Goal: Transaction & Acquisition: Purchase product/service

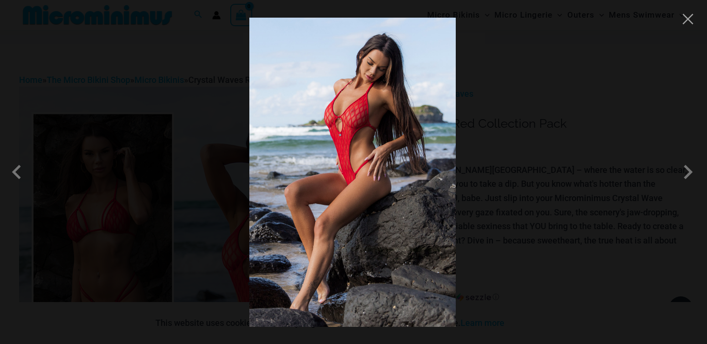
scroll to position [191, 0]
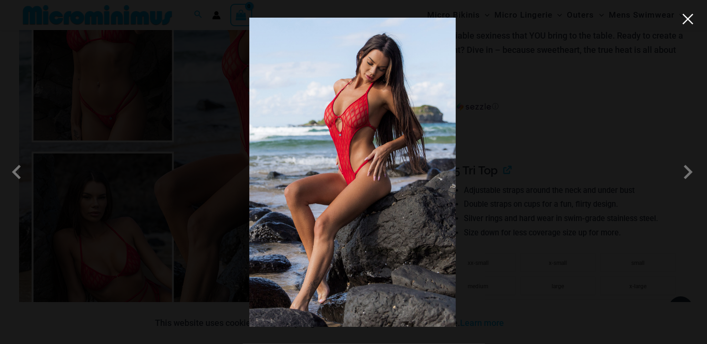
click at [688, 23] on button "Close" at bounding box center [688, 19] width 14 height 14
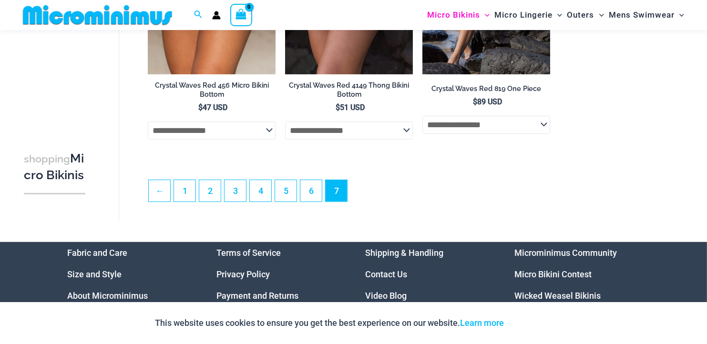
scroll to position [516, 0]
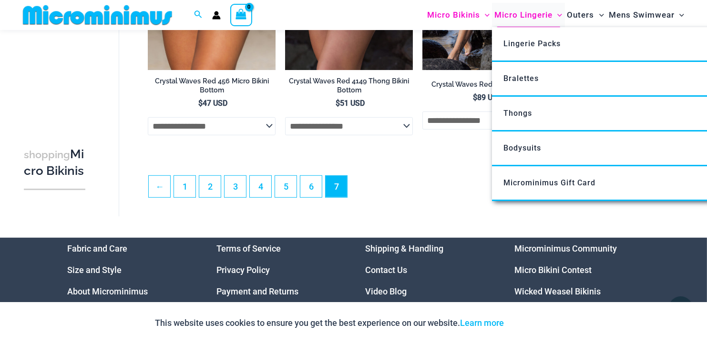
click at [542, 19] on span "Micro Lingerie" at bounding box center [523, 15] width 58 height 24
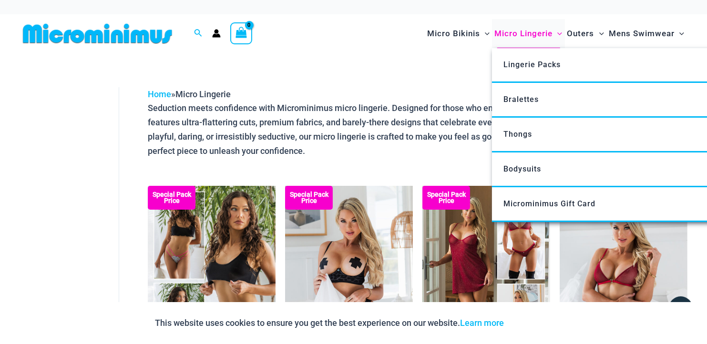
click at [522, 37] on span "Micro Lingerie" at bounding box center [523, 33] width 58 height 24
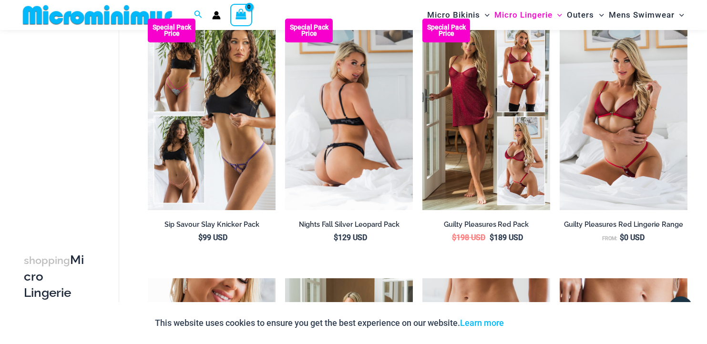
scroll to position [136, 0]
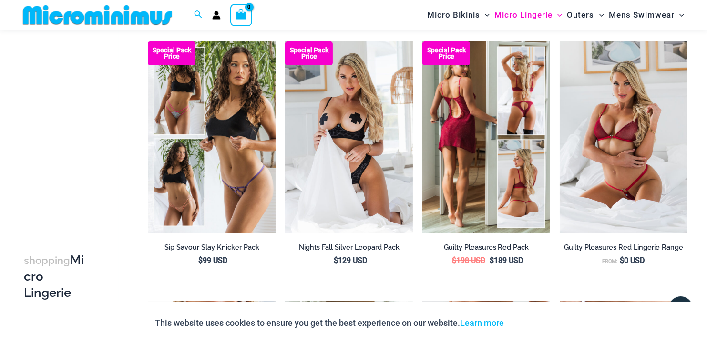
click at [433, 94] on img at bounding box center [486, 137] width 128 height 192
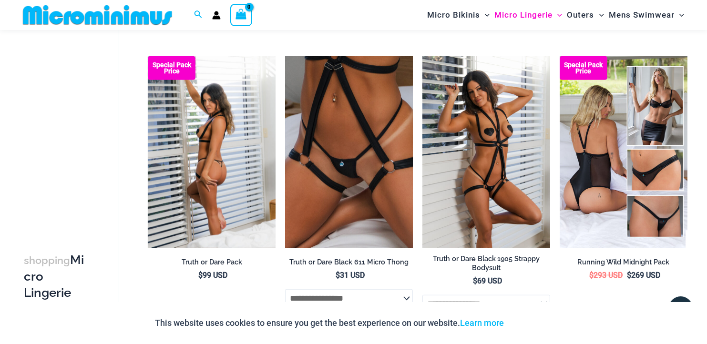
scroll to position [613, 0]
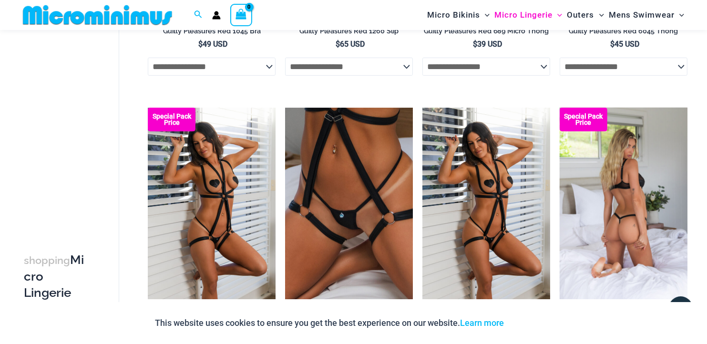
click at [604, 168] on img at bounding box center [624, 204] width 128 height 192
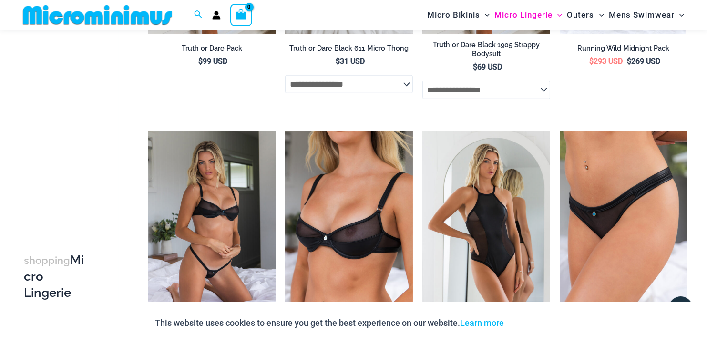
scroll to position [896, 0]
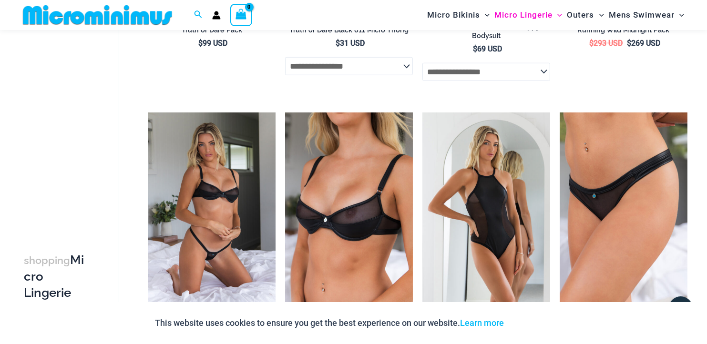
click at [300, 73] on select "**********" at bounding box center [349, 66] width 128 height 18
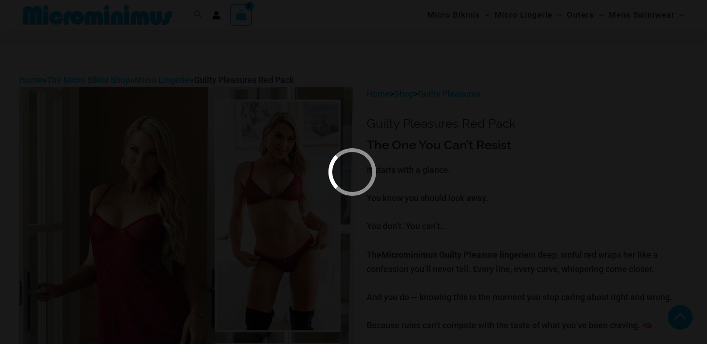
scroll to position [284, 0]
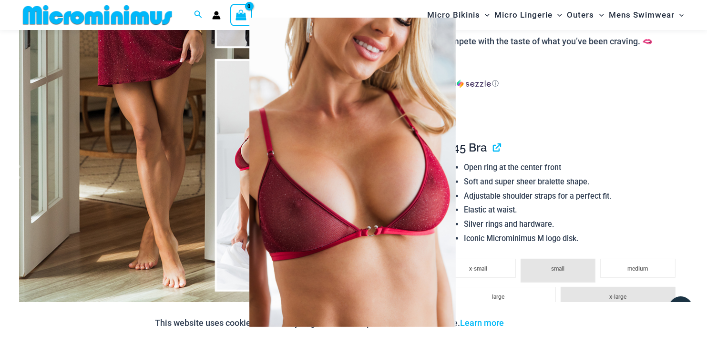
click at [674, 156] on div at bounding box center [353, 172] width 707 height 344
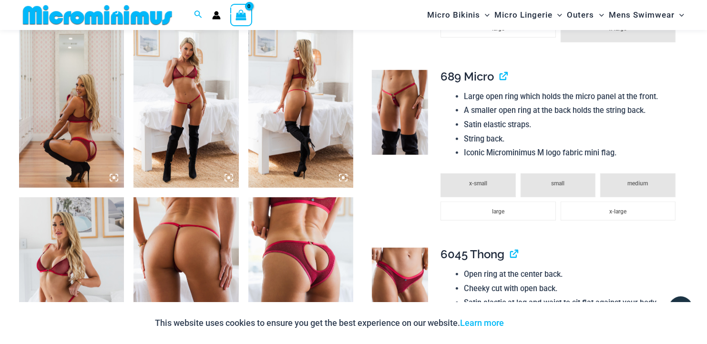
scroll to position [761, 0]
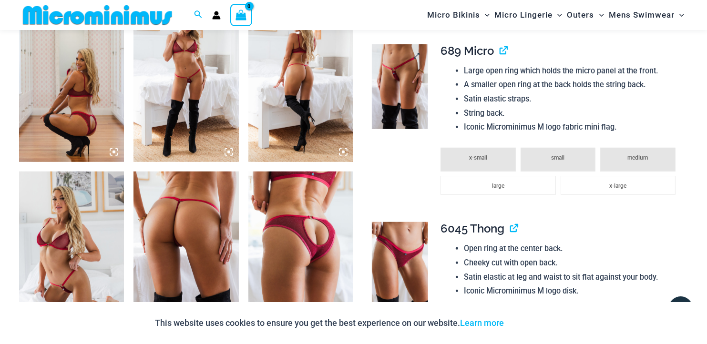
click at [392, 111] on img at bounding box center [400, 86] width 57 height 85
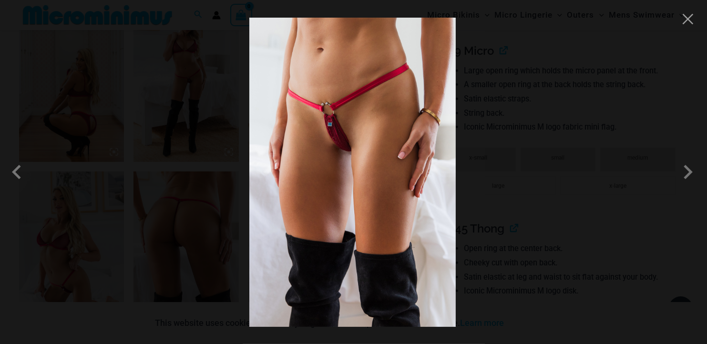
click at [392, 111] on img at bounding box center [352, 172] width 206 height 309
click at [682, 175] on span at bounding box center [688, 172] width 29 height 29
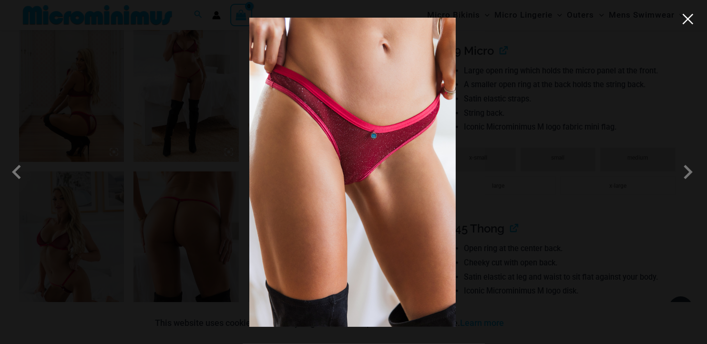
click at [694, 23] on button "Close" at bounding box center [688, 19] width 14 height 14
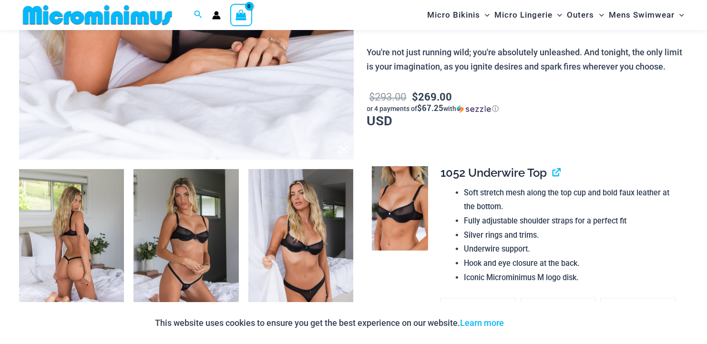
scroll to position [429, 0]
click at [416, 181] on link at bounding box center [400, 208] width 57 height 85
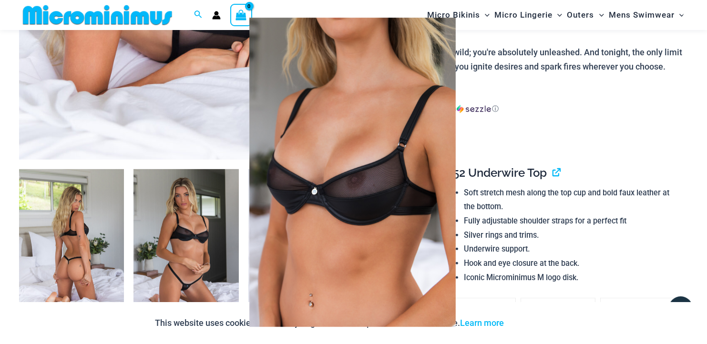
click at [442, 180] on img at bounding box center [352, 172] width 206 height 309
click at [675, 163] on span at bounding box center [688, 172] width 29 height 29
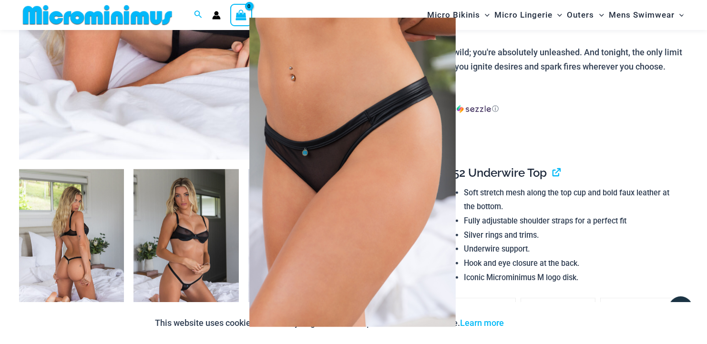
click at [677, 168] on span at bounding box center [688, 172] width 29 height 29
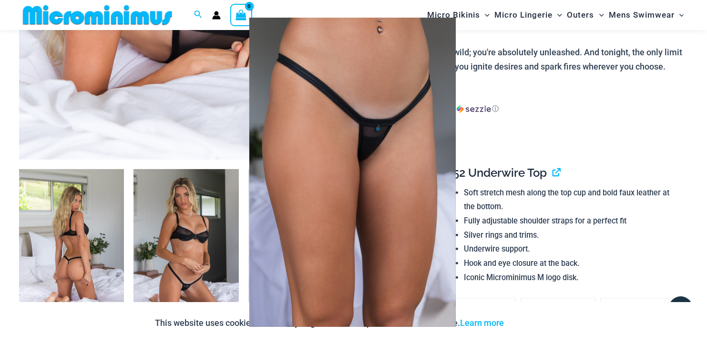
click at [677, 168] on span at bounding box center [688, 172] width 29 height 29
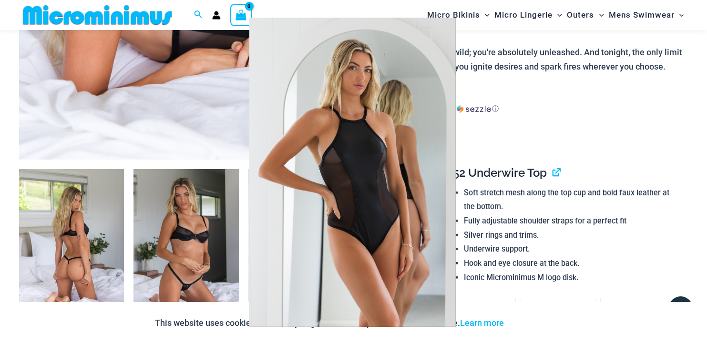
click at [380, 159] on img at bounding box center [352, 172] width 206 height 309
click at [681, 162] on span at bounding box center [688, 172] width 29 height 29
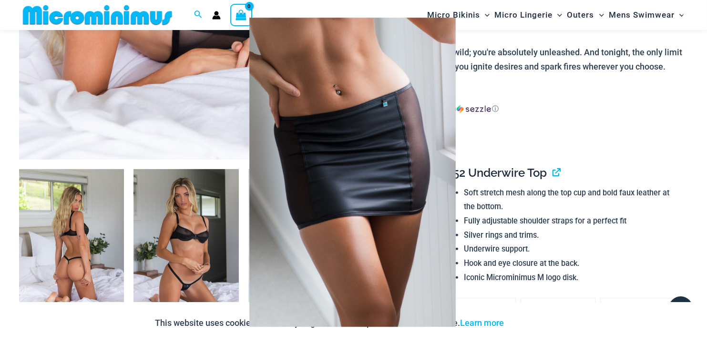
click at [685, 162] on span at bounding box center [688, 172] width 29 height 29
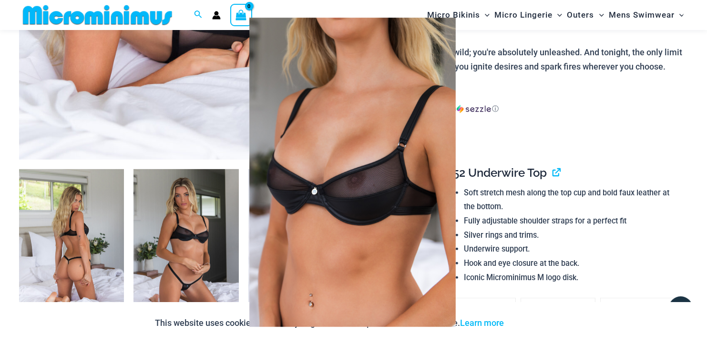
click at [685, 162] on span at bounding box center [688, 172] width 29 height 29
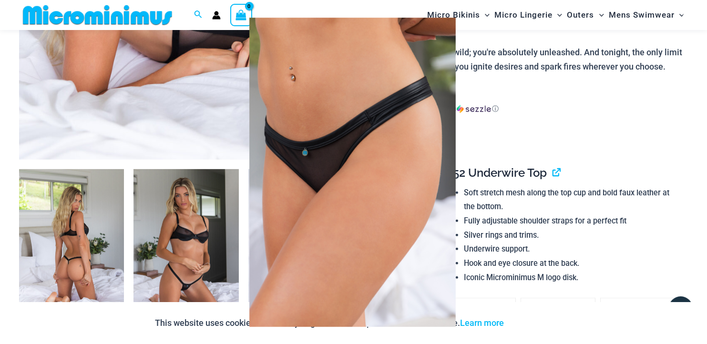
click at [684, 162] on span at bounding box center [688, 172] width 29 height 29
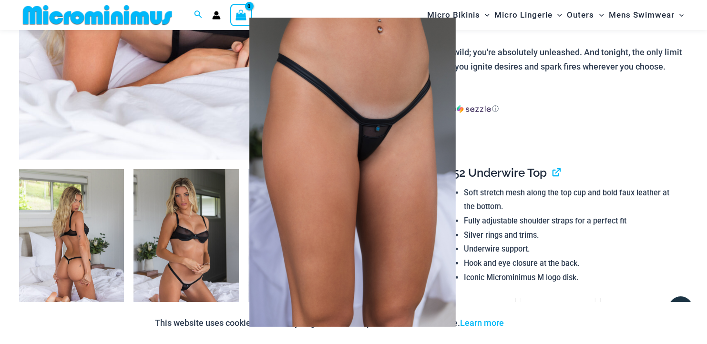
click at [242, 161] on div at bounding box center [353, 172] width 707 height 344
